Goal: Information Seeking & Learning: Learn about a topic

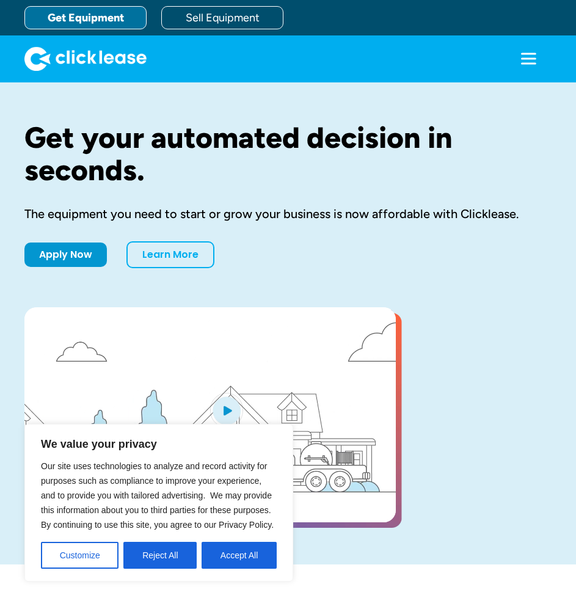
click at [165, 552] on button "Reject All" at bounding box center [159, 555] width 73 height 27
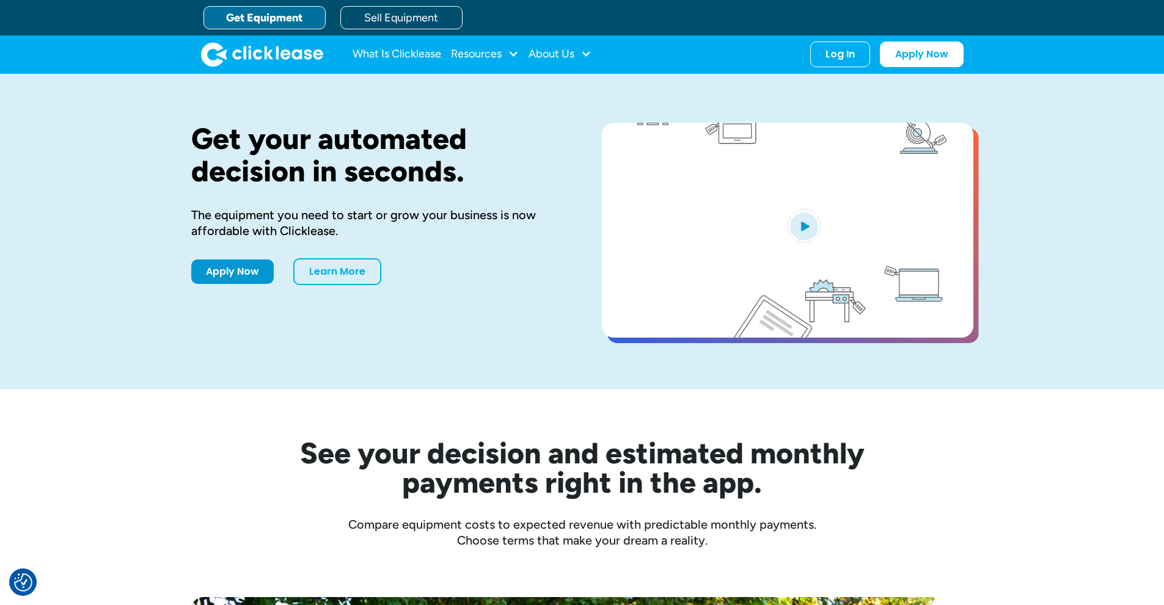
click at [271, 13] on link "Get Equipment" at bounding box center [264, 17] width 122 height 23
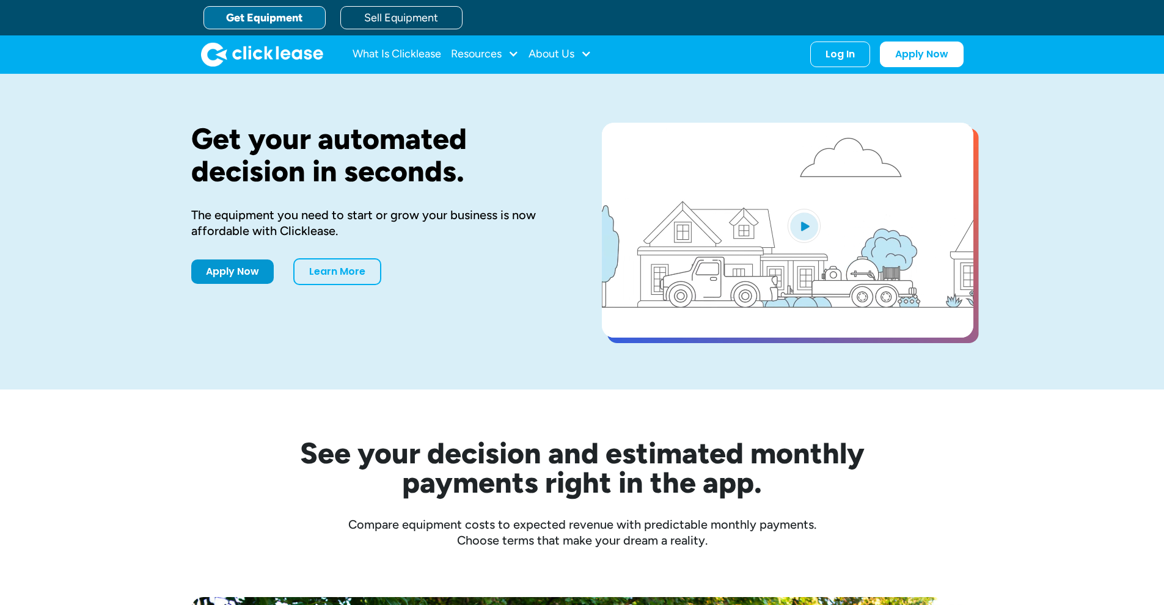
click at [272, 16] on link "Get Equipment" at bounding box center [264, 17] width 122 height 23
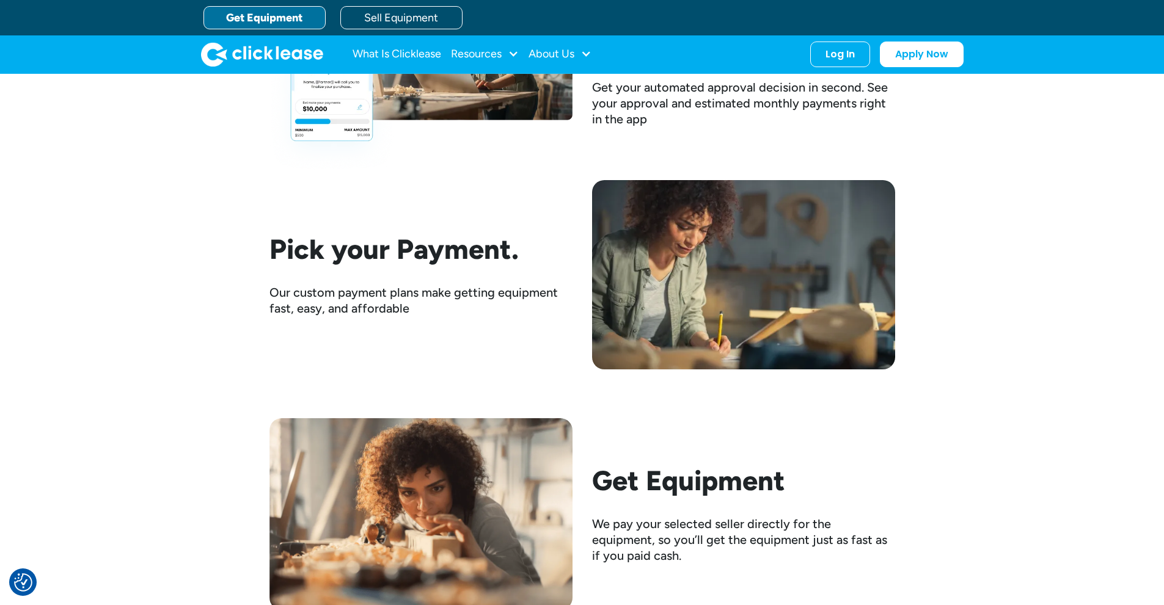
scroll to position [1527, 0]
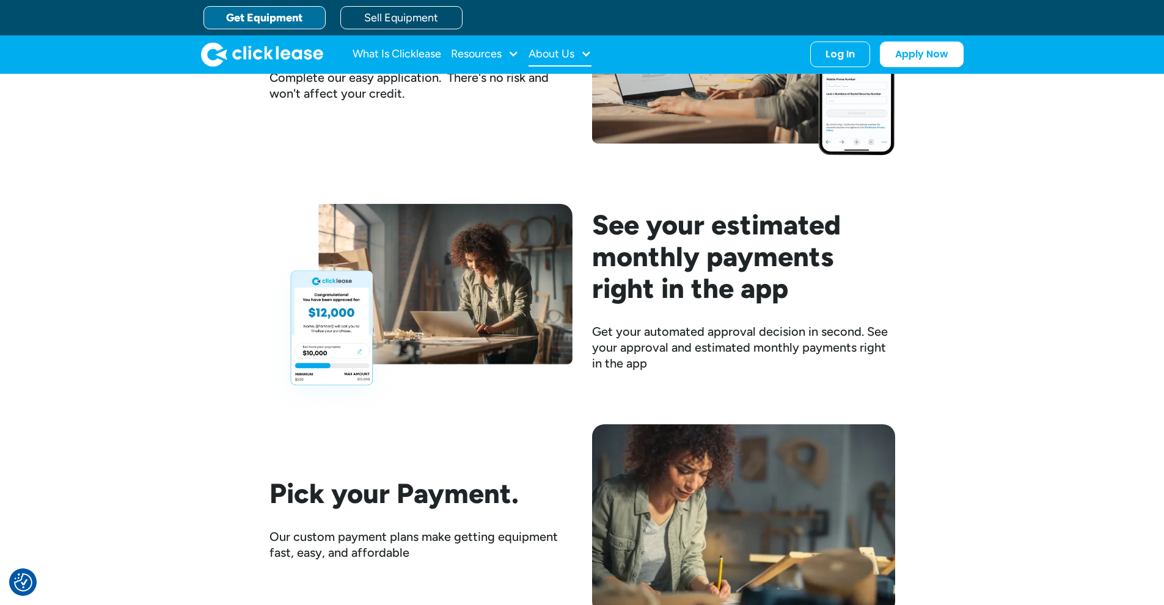
click at [588, 56] on div at bounding box center [585, 53] width 11 height 11
click at [512, 54] on div at bounding box center [513, 53] width 11 height 11
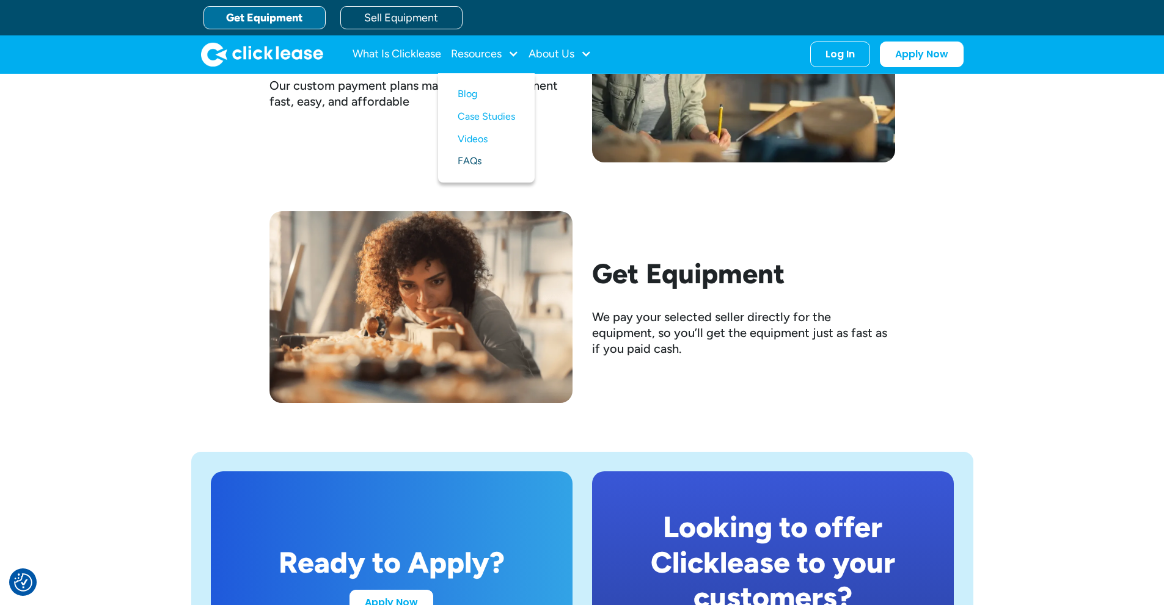
scroll to position [1894, 0]
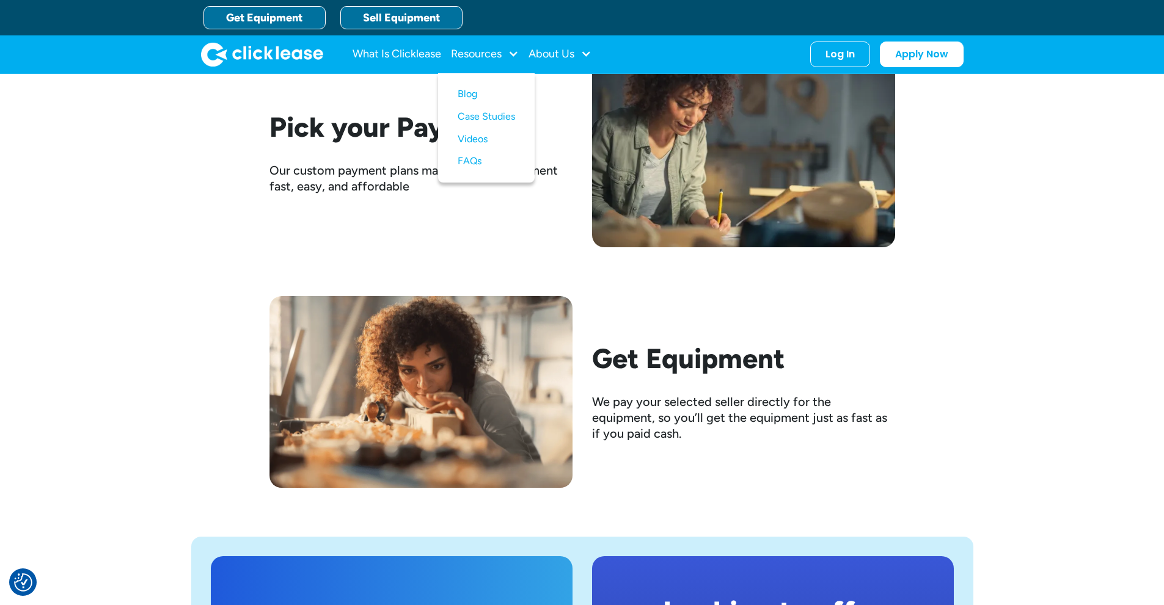
click at [390, 13] on link "Sell Equipment" at bounding box center [401, 17] width 122 height 23
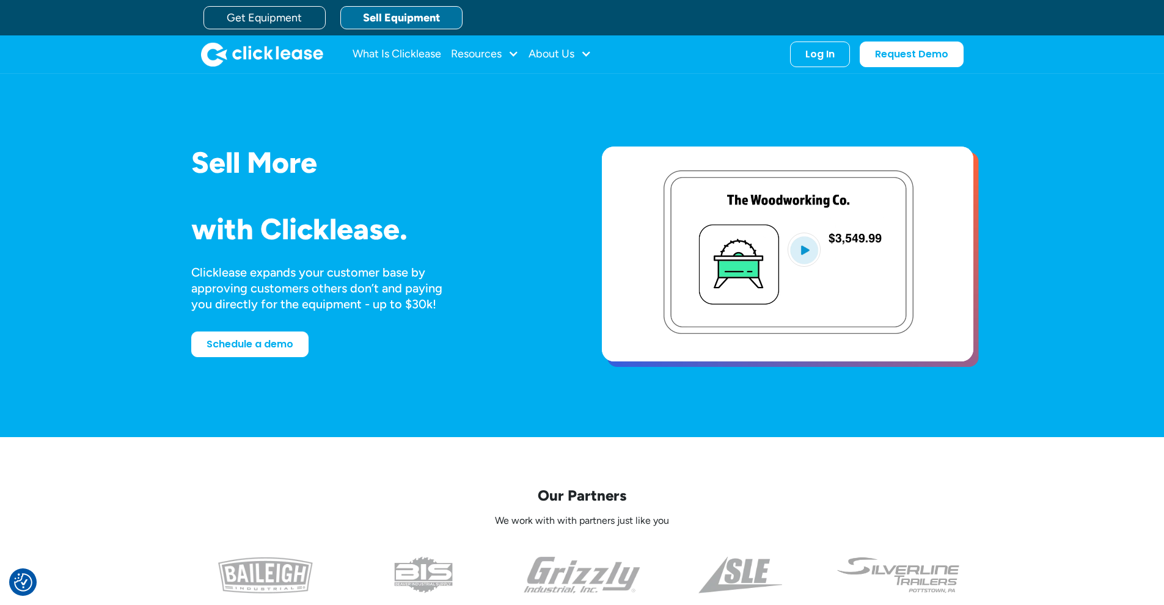
click at [804, 250] on img "open lightbox" at bounding box center [803, 250] width 33 height 34
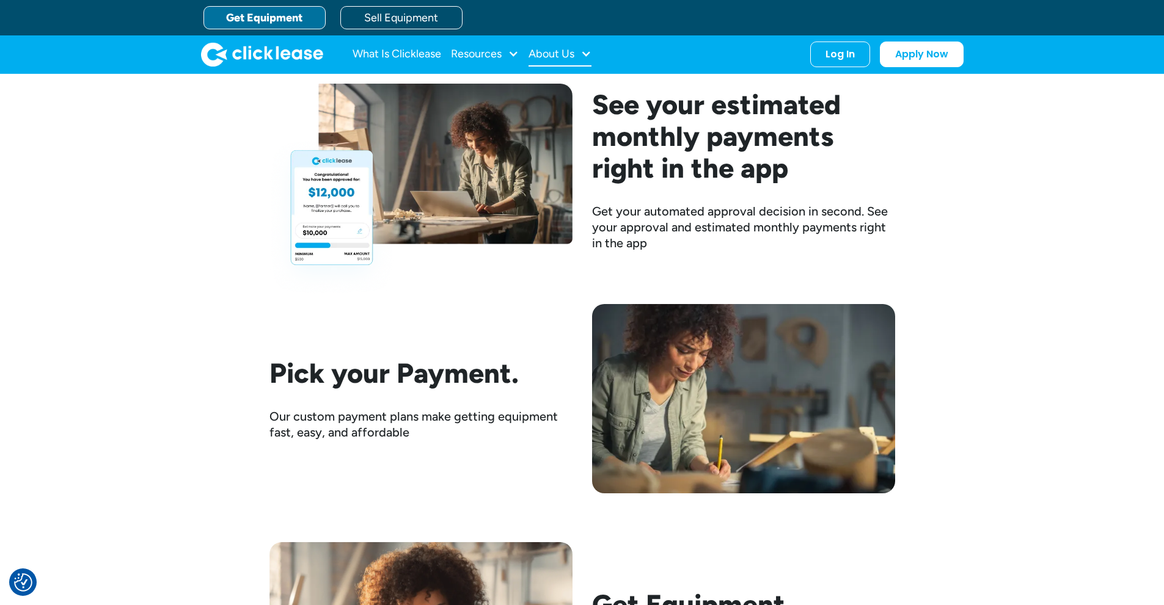
scroll to position [1414, 0]
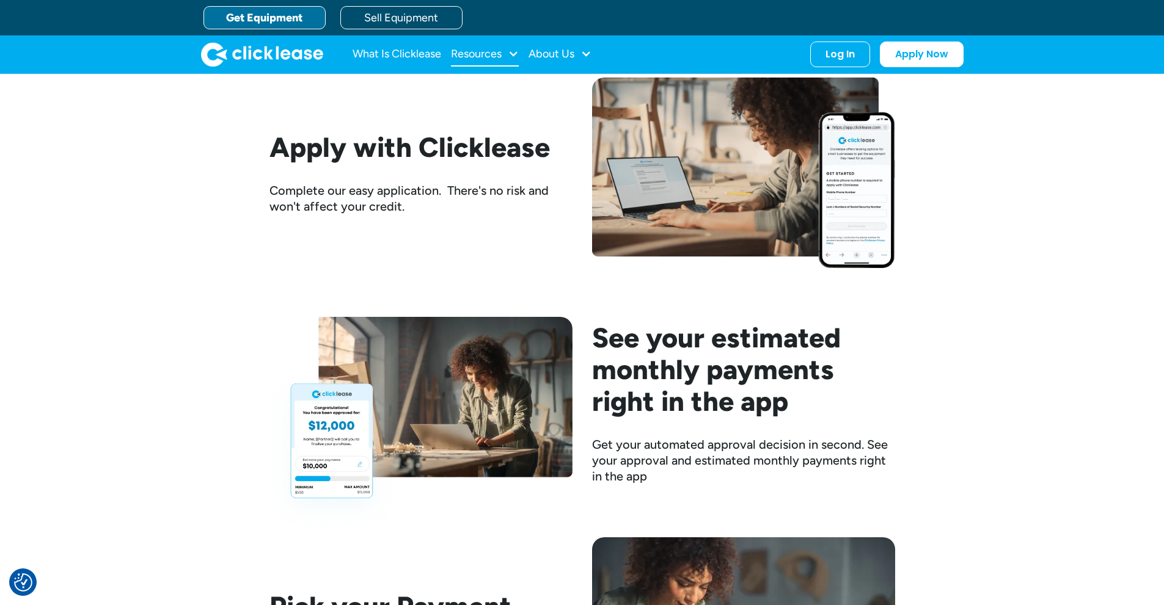
click at [509, 54] on div at bounding box center [513, 53] width 11 height 11
click at [474, 90] on link "Blog" at bounding box center [486, 94] width 57 height 23
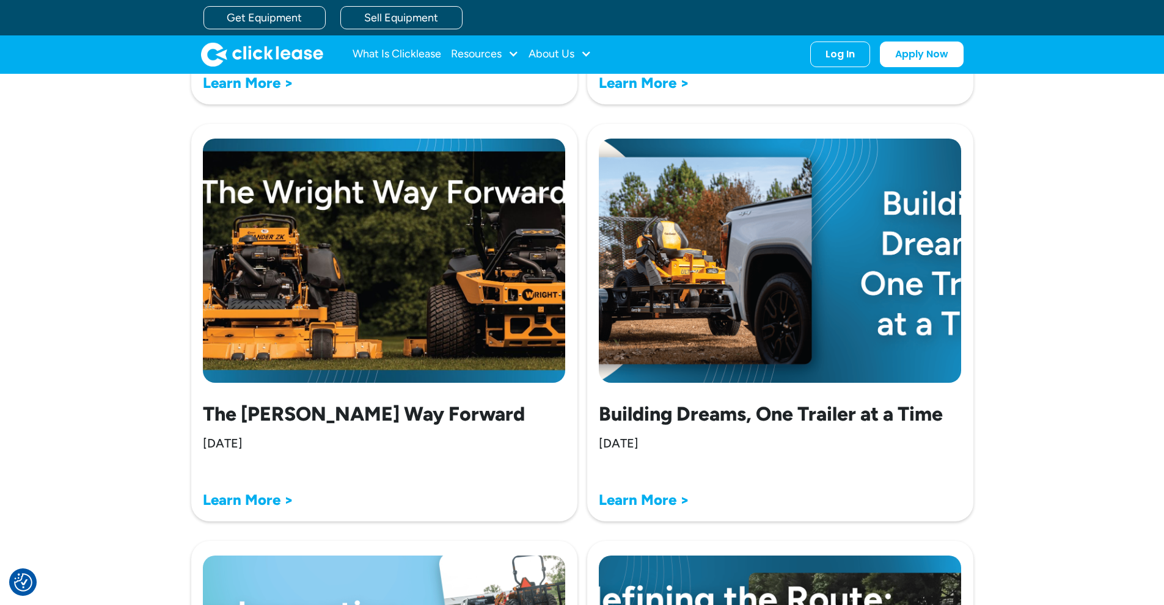
scroll to position [489, 0]
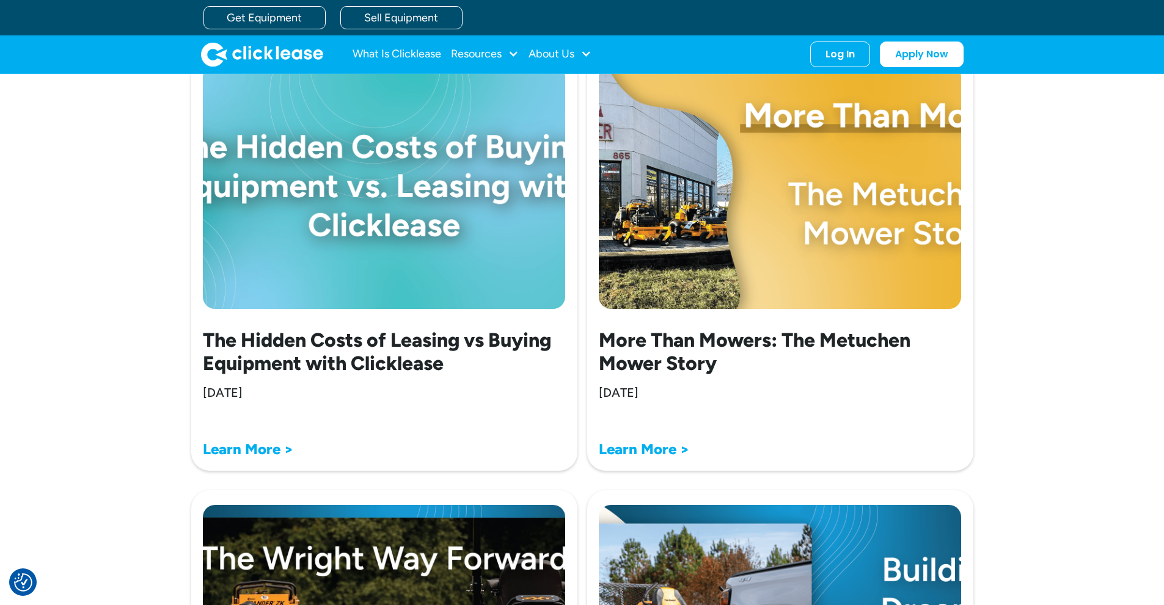
click at [269, 458] on strong "Learn More >" at bounding box center [248, 449] width 90 height 18
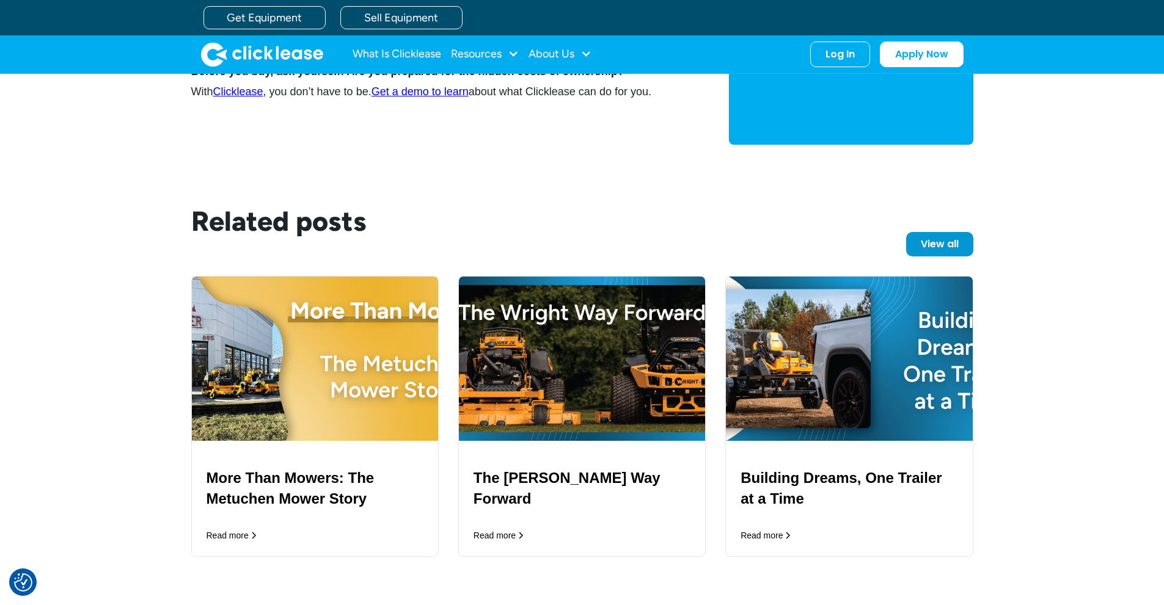
scroll to position [2504, 0]
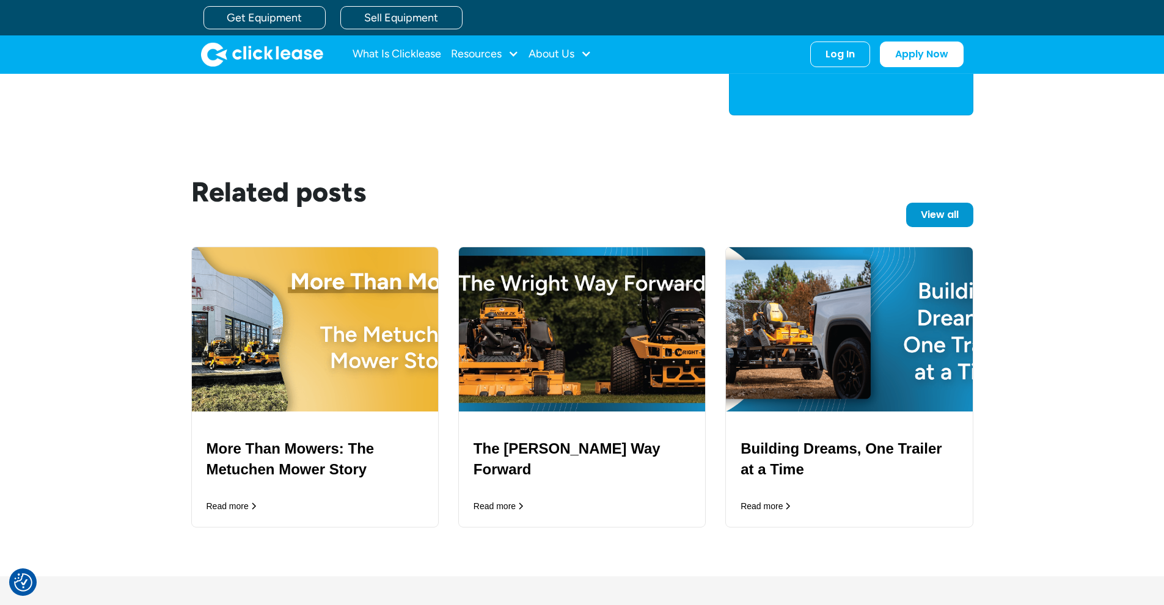
click at [842, 447] on h3 "Building Dreams, One Trailer at a Time" at bounding box center [848, 459] width 217 height 41
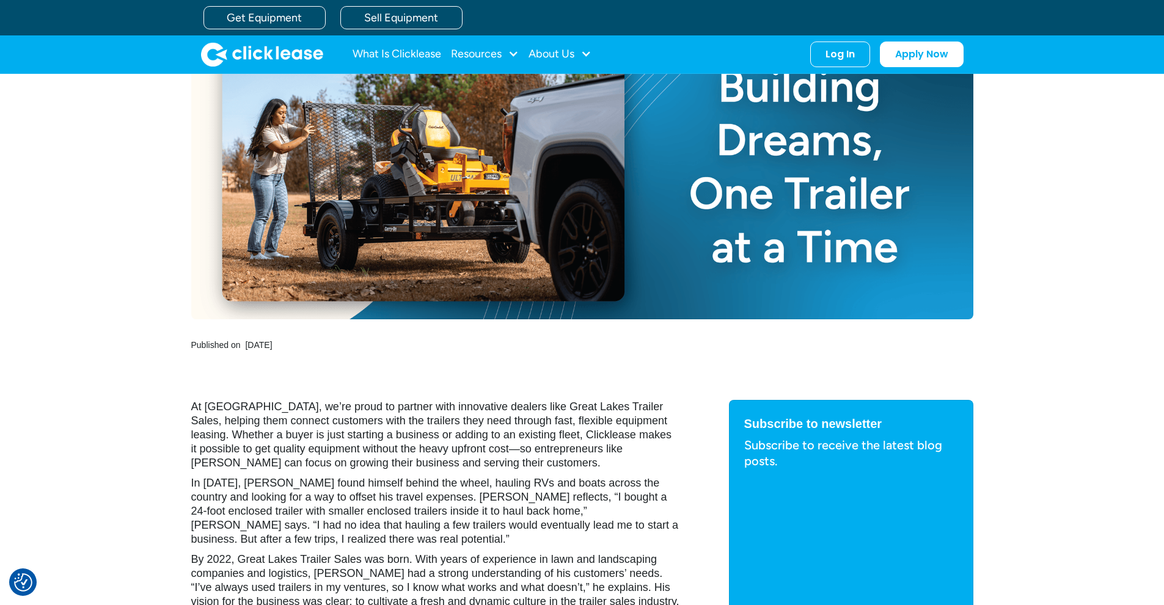
scroll to position [305, 0]
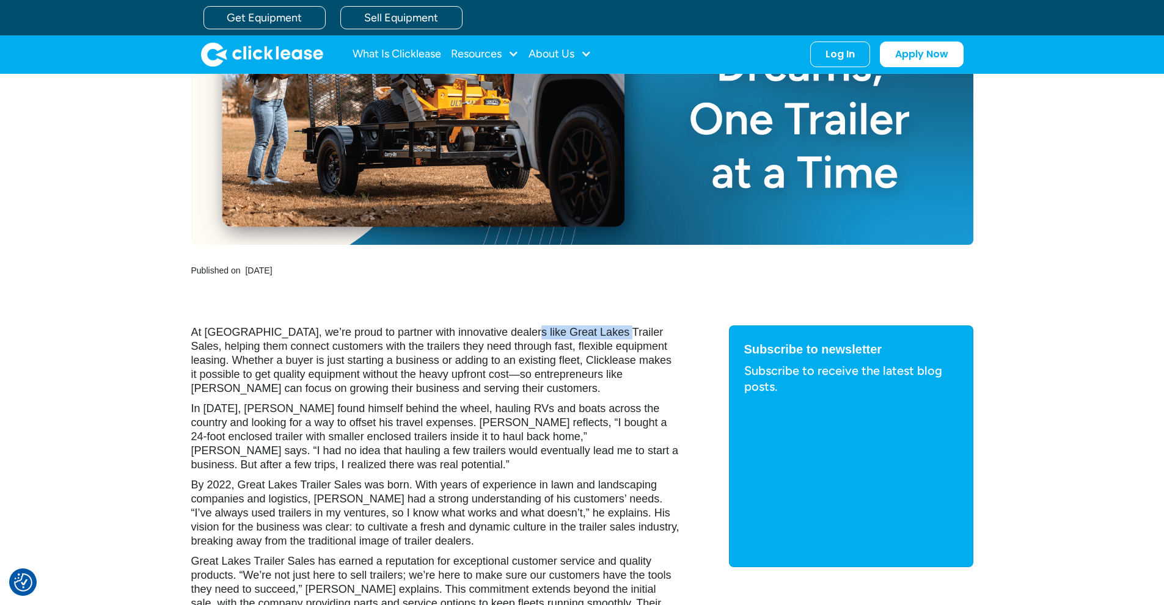
drag, startPoint x: 507, startPoint y: 331, endPoint x: 597, endPoint y: 334, distance: 90.5
click at [597, 334] on p "At [GEOGRAPHIC_DATA], we’re proud to partner with innovative dealers like Great…" at bounding box center [435, 361] width 489 height 70
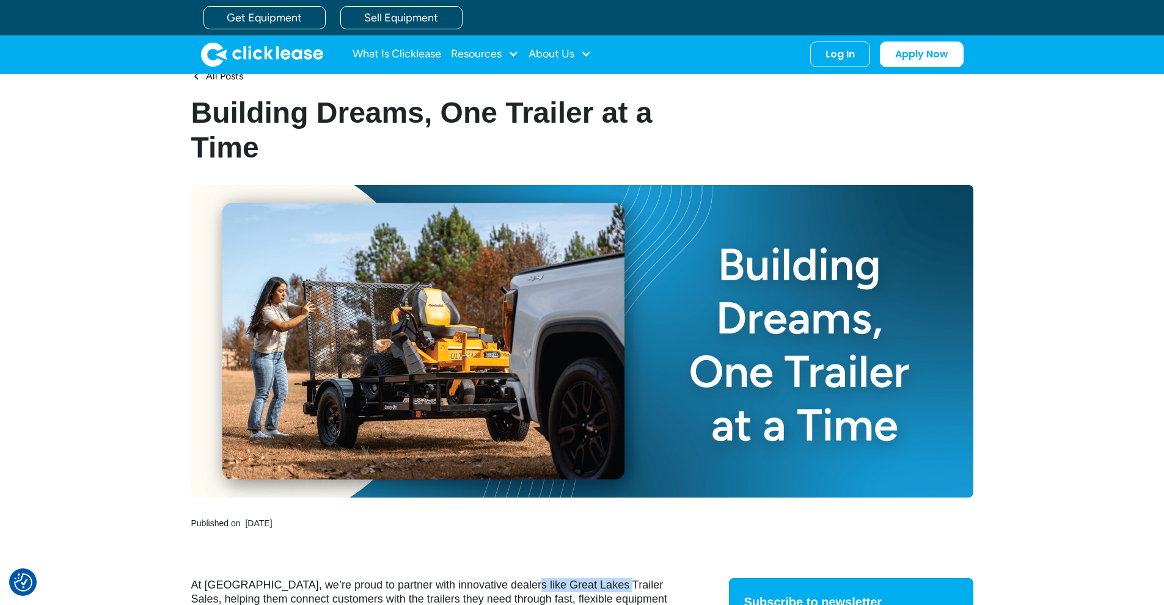
scroll to position [0, 0]
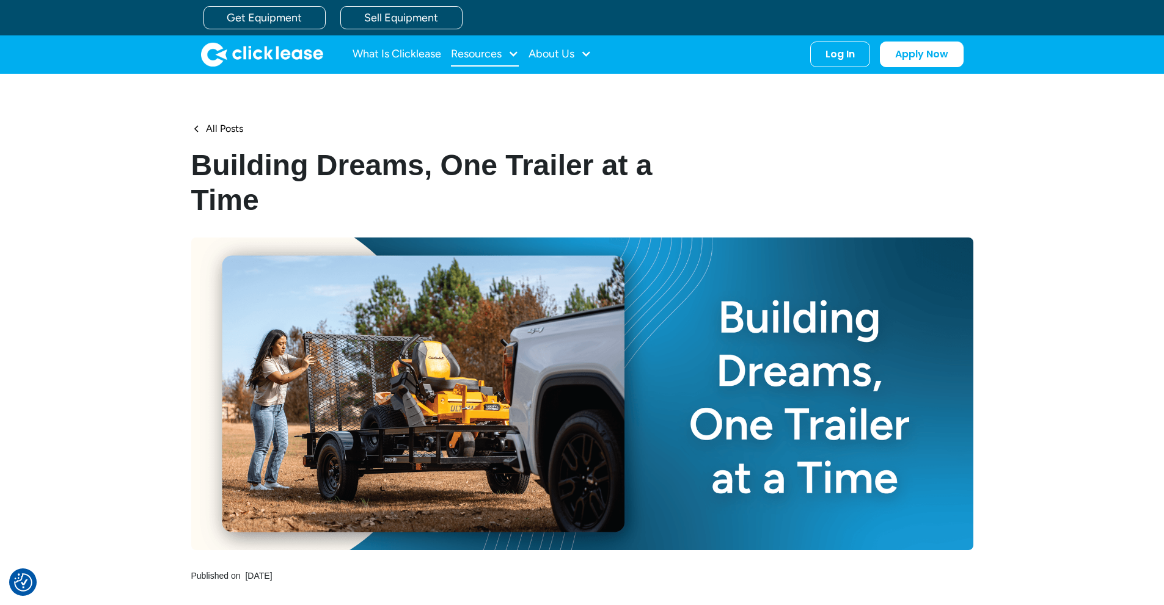
click at [485, 54] on div "Resources" at bounding box center [476, 54] width 51 height 0
click at [507, 119] on link "Case Studies" at bounding box center [486, 117] width 57 height 23
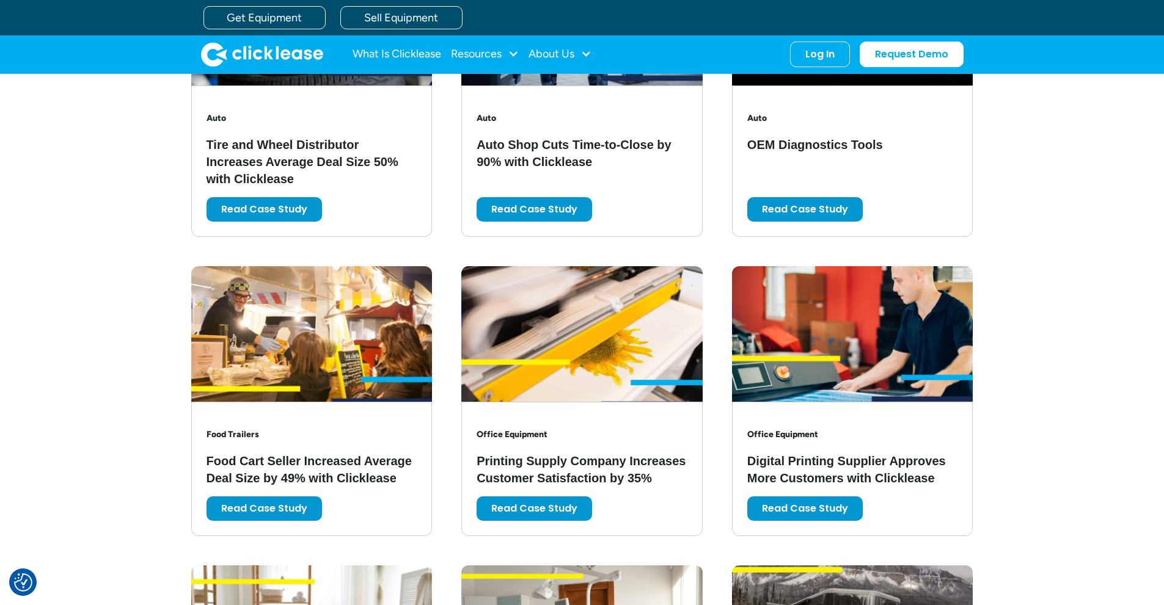
scroll to position [672, 0]
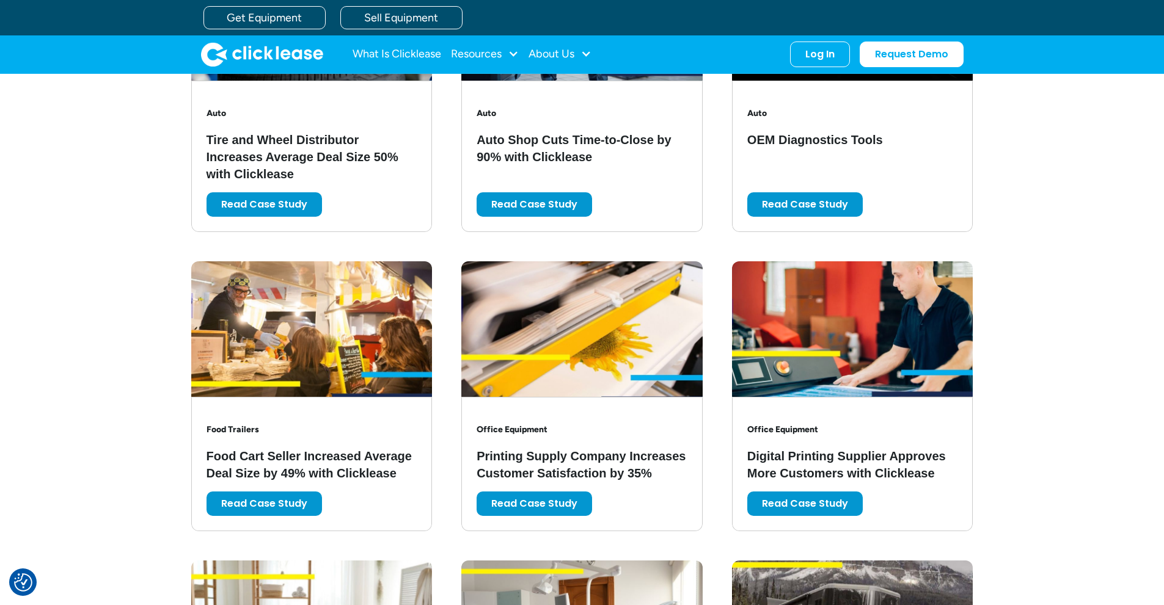
click at [326, 366] on img at bounding box center [311, 329] width 241 height 136
click at [285, 506] on link "Read Case Study" at bounding box center [263, 501] width 115 height 24
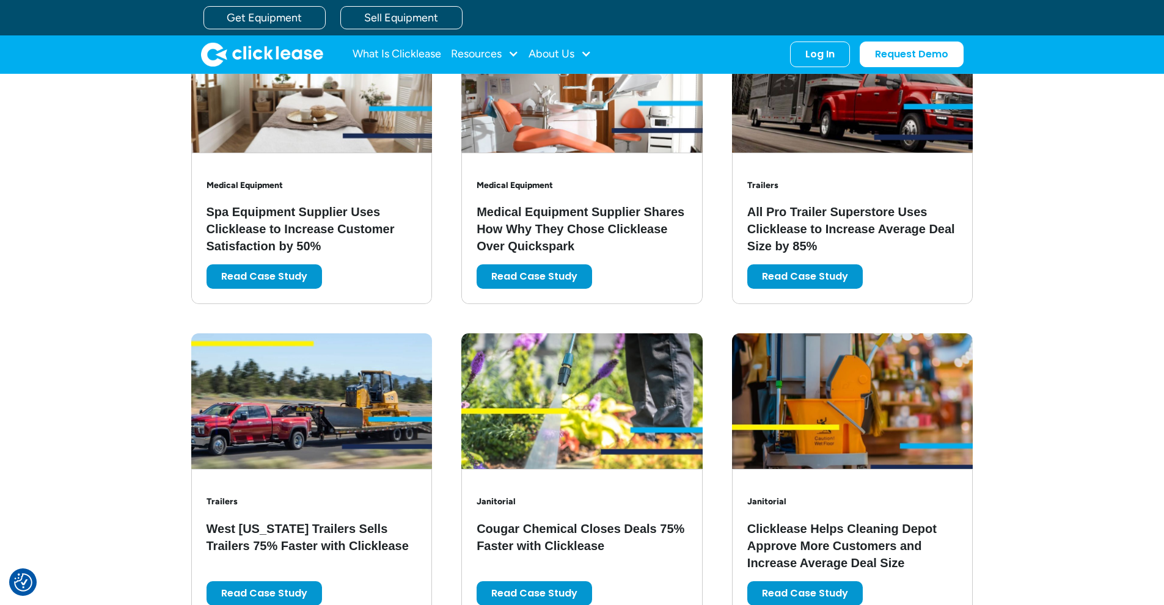
scroll to position [977, 0]
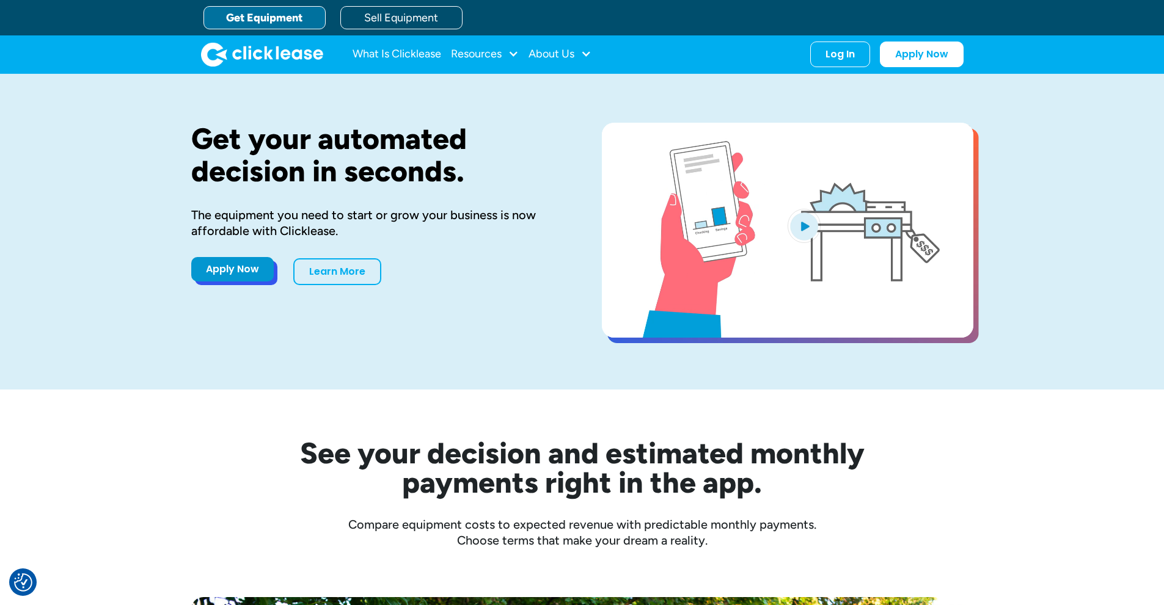
click at [225, 271] on link "Apply Now" at bounding box center [232, 269] width 82 height 24
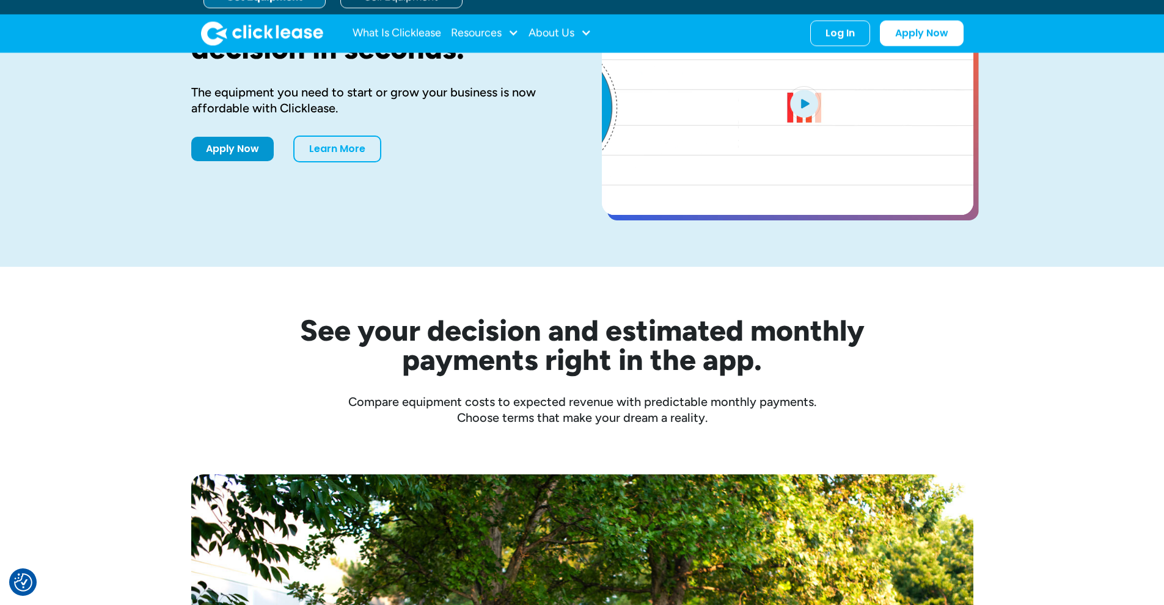
scroll to position [305, 0]
